Goal: Task Accomplishment & Management: Use online tool/utility

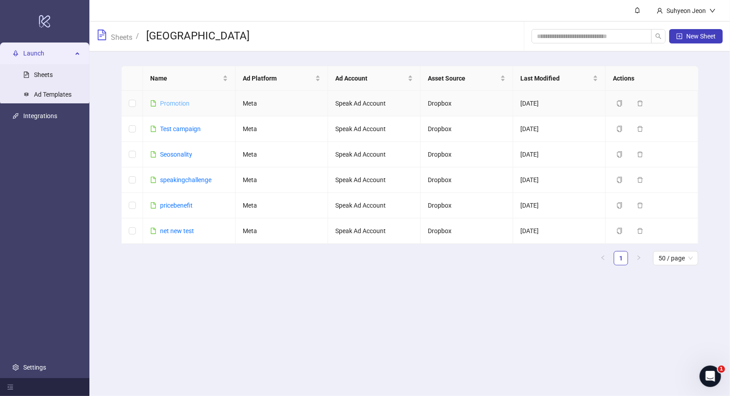
click at [171, 104] on link "Promotion" at bounding box center [175, 103] width 30 height 7
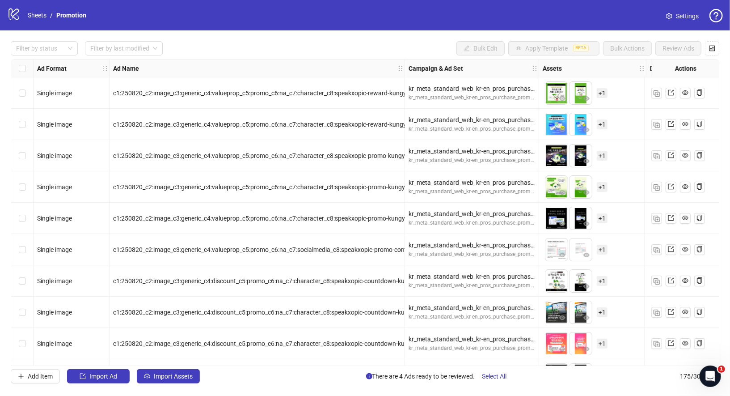
click at [263, 52] on div "Filter by status Filter by last modified Bulk Edit Apply Template BETA Bulk Act…" at bounding box center [365, 48] width 709 height 14
click at [165, 382] on button "Import Assets" at bounding box center [168, 376] width 63 height 14
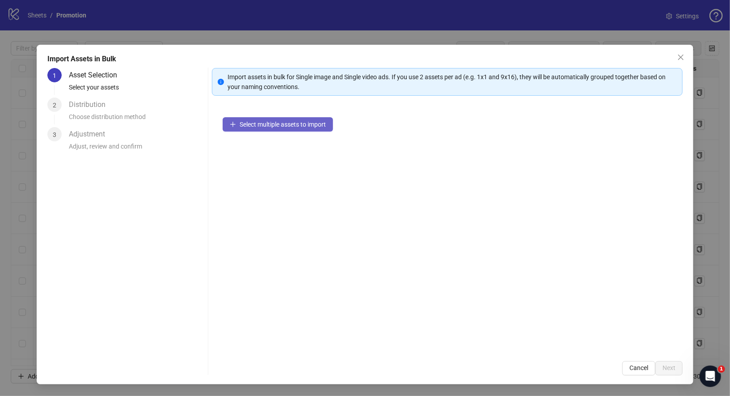
click at [292, 125] on span "Select multiple assets to import" at bounding box center [283, 124] width 86 height 7
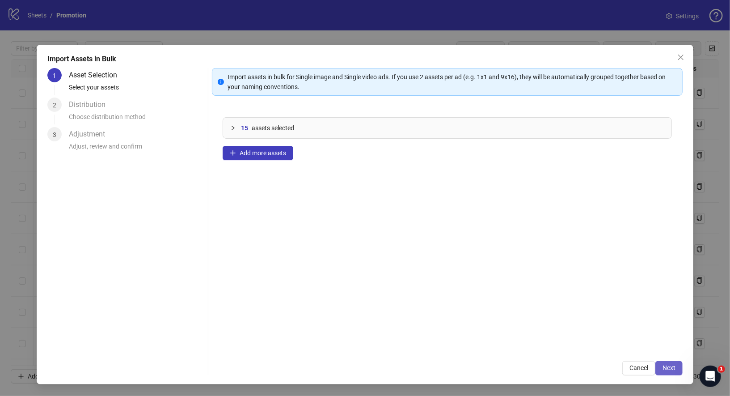
click at [670, 369] on span "Next" at bounding box center [669, 367] width 13 height 7
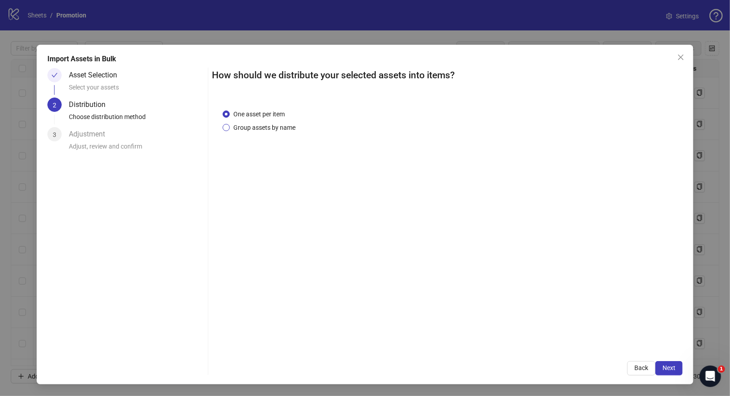
drag, startPoint x: 280, startPoint y: 130, endPoint x: 270, endPoint y: 131, distance: 9.9
click at [280, 130] on span "Group assets by name" at bounding box center [264, 128] width 69 height 10
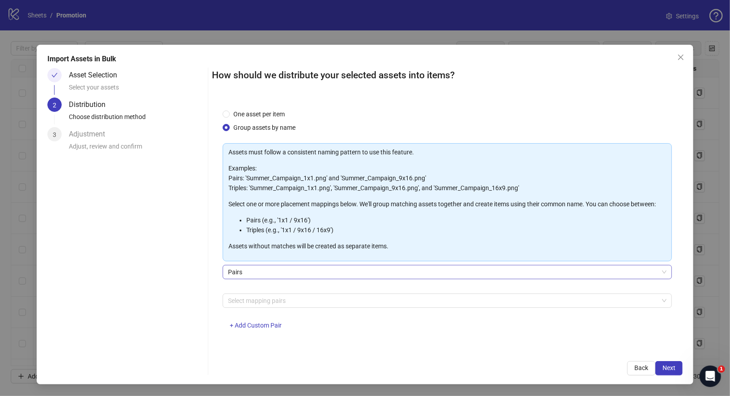
click at [249, 274] on span "Pairs" at bounding box center [447, 271] width 439 height 13
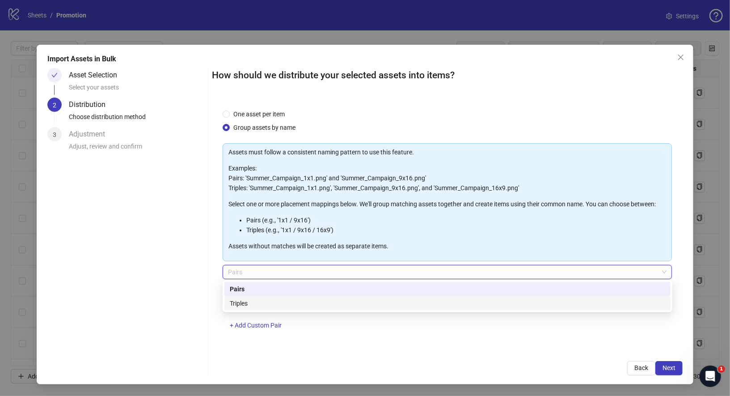
click at [251, 306] on div "Triples" at bounding box center [448, 303] width 436 height 10
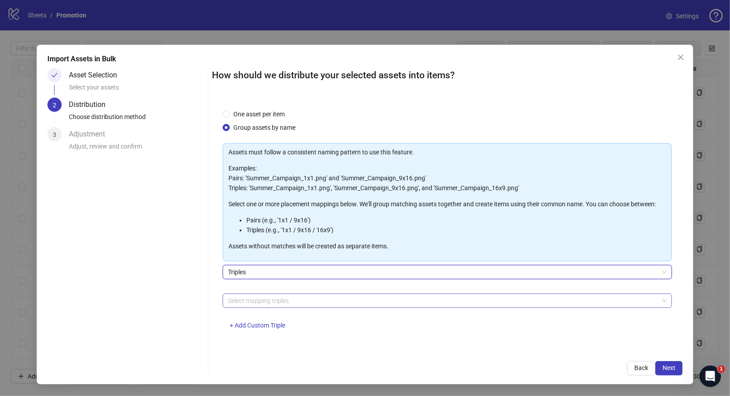
click at [258, 305] on div at bounding box center [443, 300] width 437 height 13
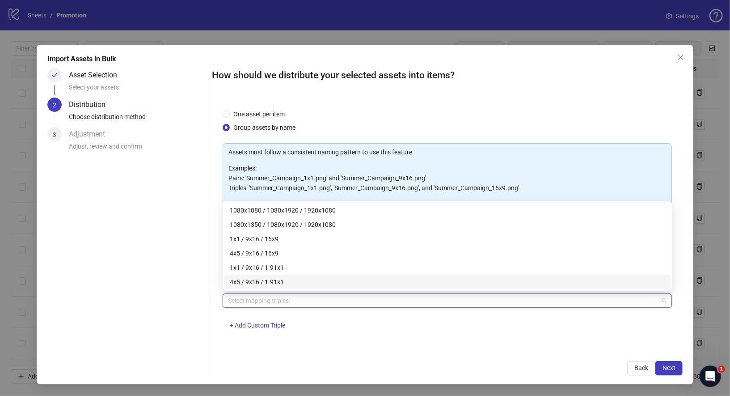
click at [297, 298] on div at bounding box center [443, 300] width 437 height 13
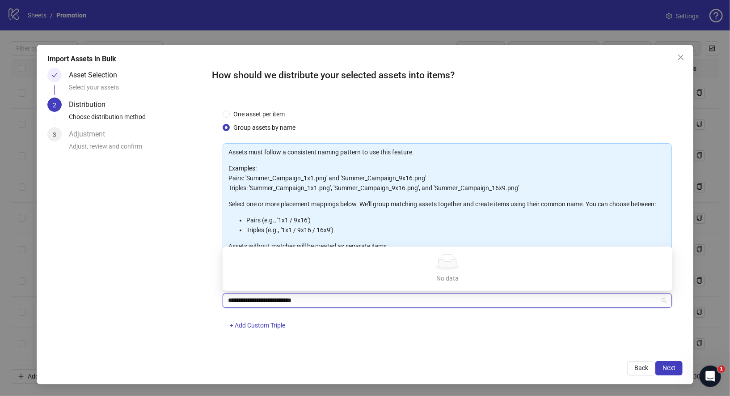
type input "**********"
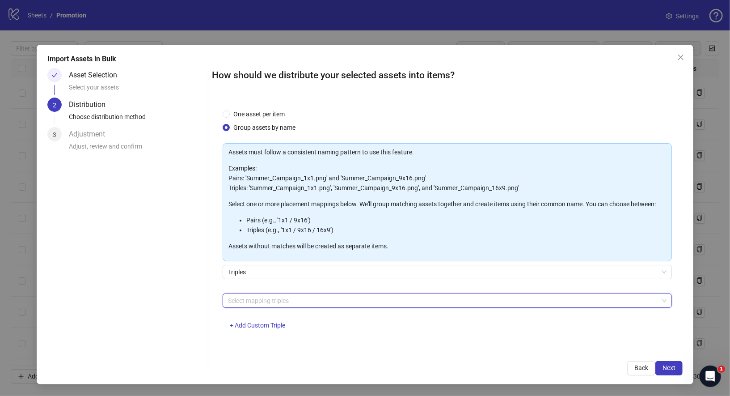
drag, startPoint x: 378, startPoint y: 297, endPoint x: 182, endPoint y: 297, distance: 195.5
click at [179, 297] on div "Asset Selection Select your assets 2 Distribution Choose distribution method 3 …" at bounding box center [365, 221] width 636 height 307
drag, startPoint x: 251, startPoint y: 317, endPoint x: 249, endPoint y: 326, distance: 9.2
click at [251, 318] on div "Select mapping triples + Add Custom Triple" at bounding box center [448, 316] width 450 height 47
click at [249, 326] on span "+ Add Custom Triple" at bounding box center [257, 325] width 55 height 7
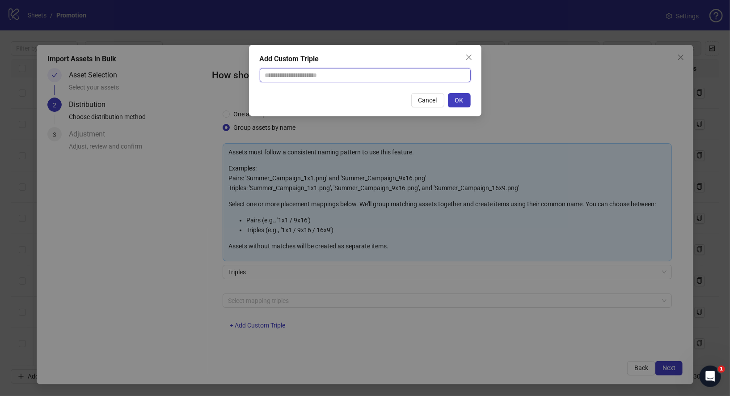
click at [420, 81] on input "text" at bounding box center [365, 75] width 211 height 14
paste input "**********"
type input "**********"
click at [450, 103] on button "OK" at bounding box center [459, 100] width 23 height 14
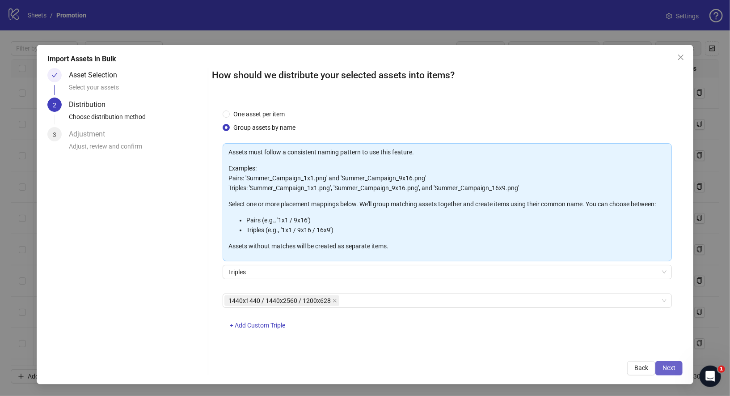
click at [662, 365] on button "Next" at bounding box center [669, 368] width 27 height 14
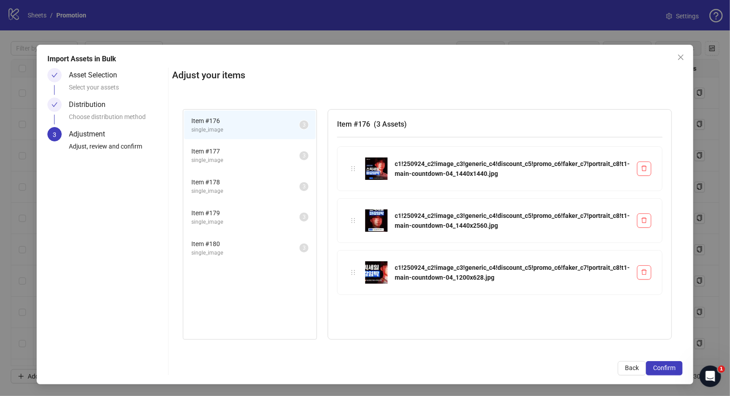
click at [246, 150] on span "Item # 177" at bounding box center [245, 151] width 108 height 10
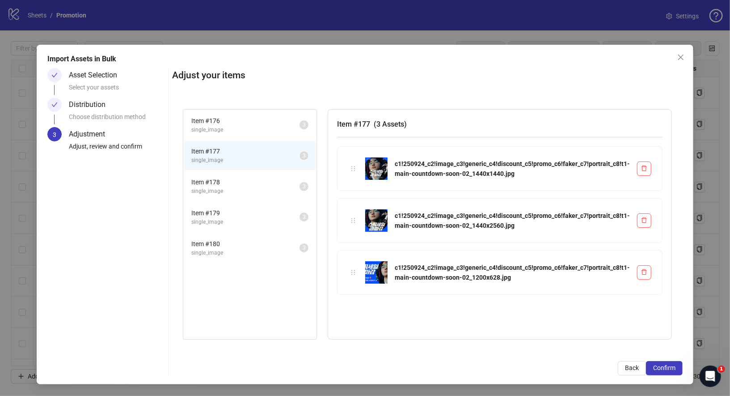
drag, startPoint x: 246, startPoint y: 184, endPoint x: 245, endPoint y: 226, distance: 41.6
click at [246, 184] on span "Item # 178" at bounding box center [245, 182] width 108 height 10
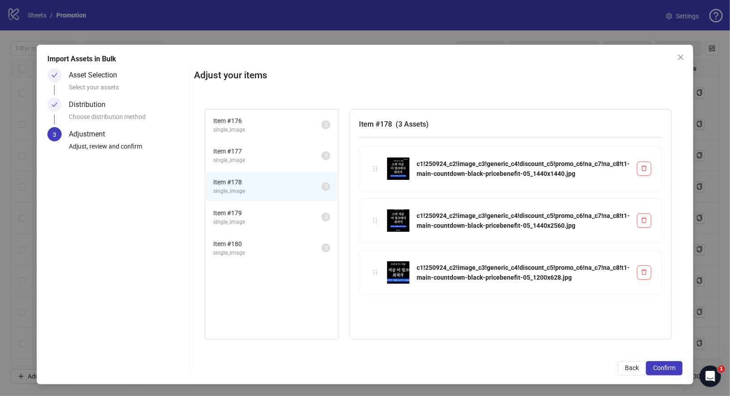
click at [245, 233] on li "Item # 180 single_image 3" at bounding box center [272, 247] width 132 height 29
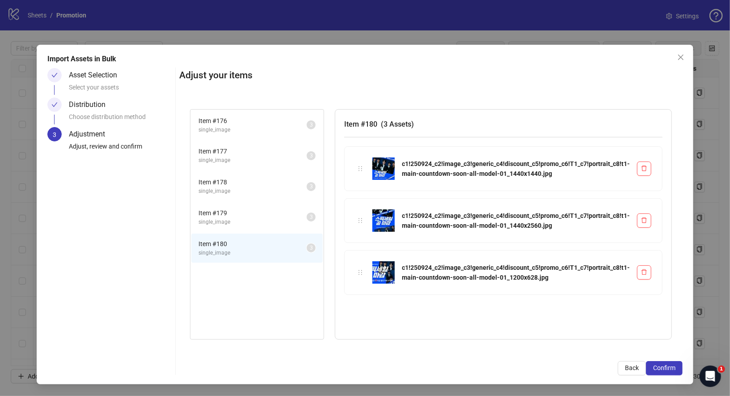
click at [245, 260] on li "Item # 180 single_image 3" at bounding box center [257, 247] width 132 height 29
drag, startPoint x: 245, startPoint y: 246, endPoint x: 241, endPoint y: 237, distance: 9.8
click at [243, 242] on span "Item # 180" at bounding box center [253, 244] width 108 height 10
click at [237, 219] on span "single_image" at bounding box center [253, 222] width 108 height 8
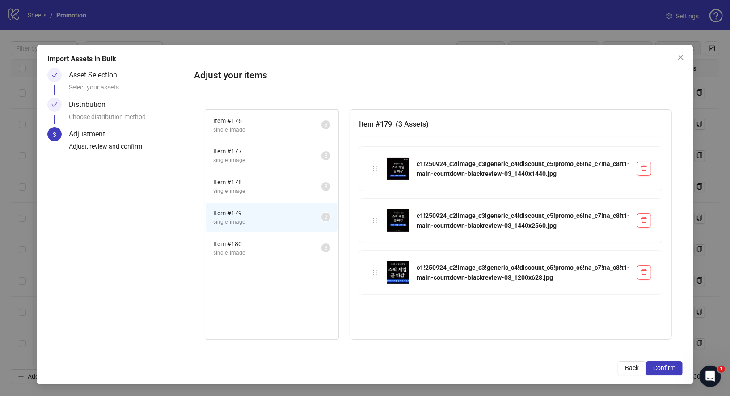
drag, startPoint x: 238, startPoint y: 188, endPoint x: 237, endPoint y: 182, distance: 5.8
click at [237, 188] on span "single_image" at bounding box center [267, 191] width 108 height 8
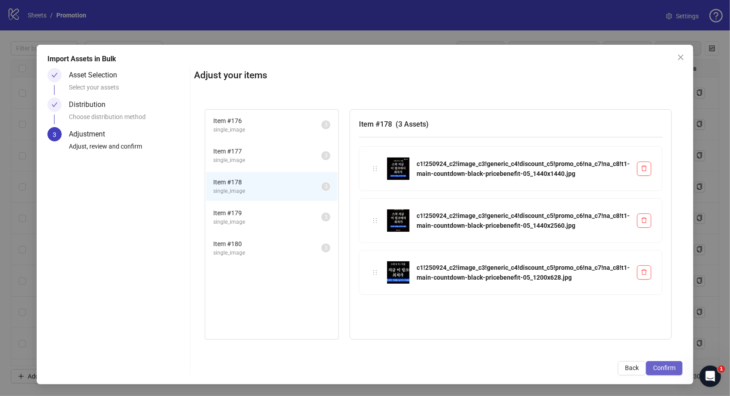
click at [664, 369] on span "Confirm" at bounding box center [664, 367] width 22 height 7
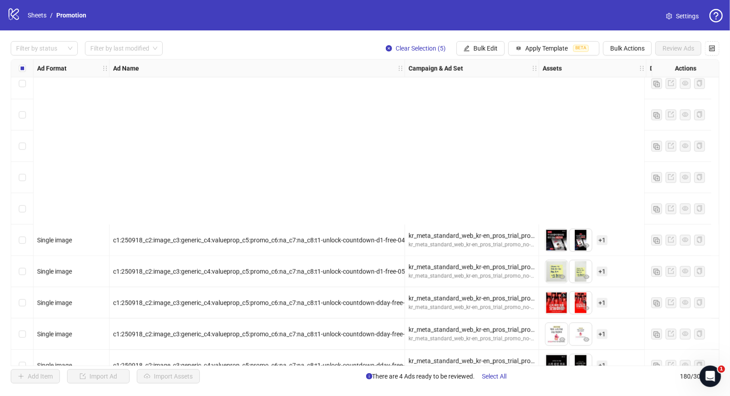
scroll to position [5350, 0]
